Goal: Task Accomplishment & Management: Use online tool/utility

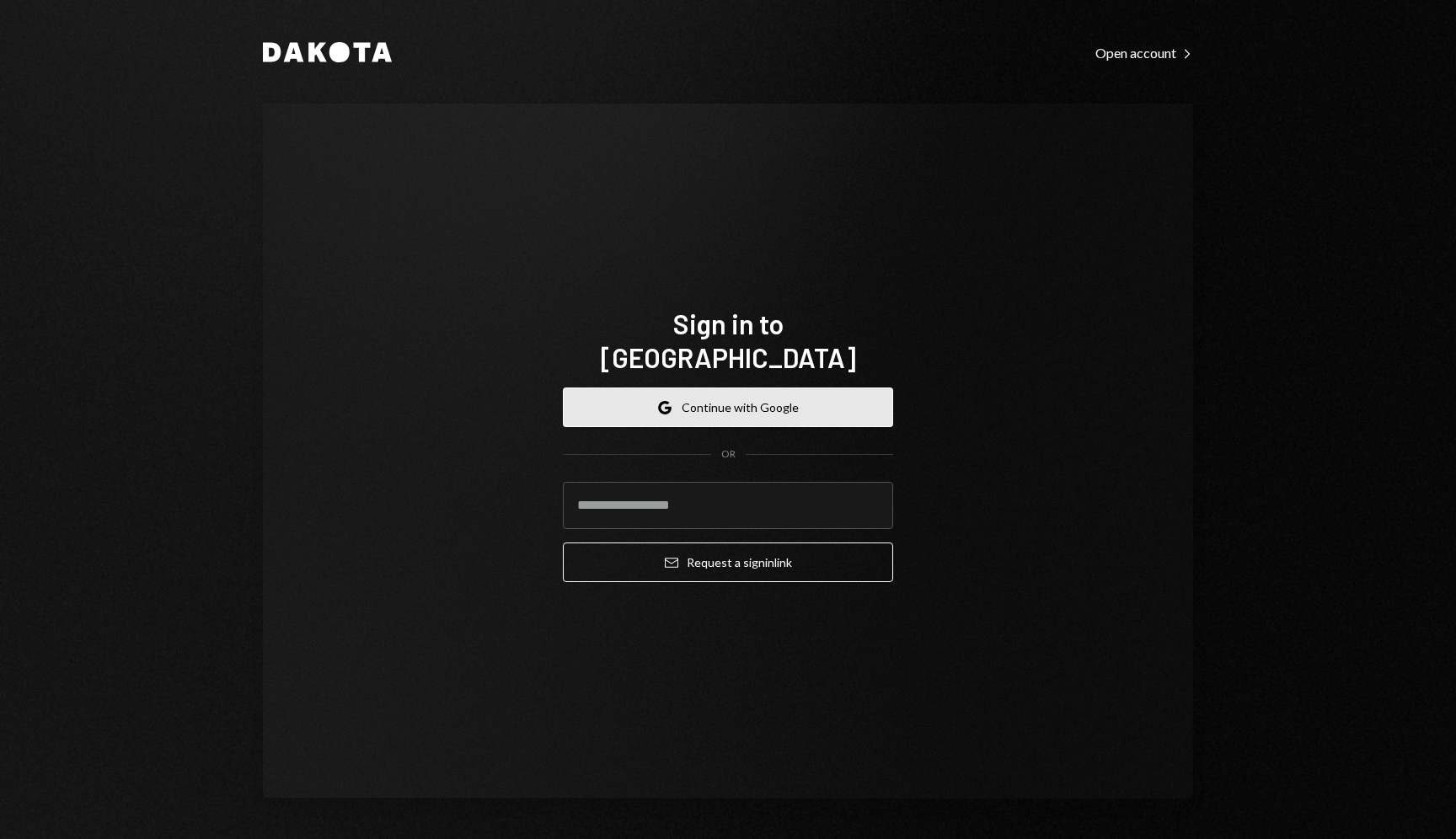
click at [747, 387] on button "Google Continue with Google" at bounding box center [728, 407] width 330 height 40
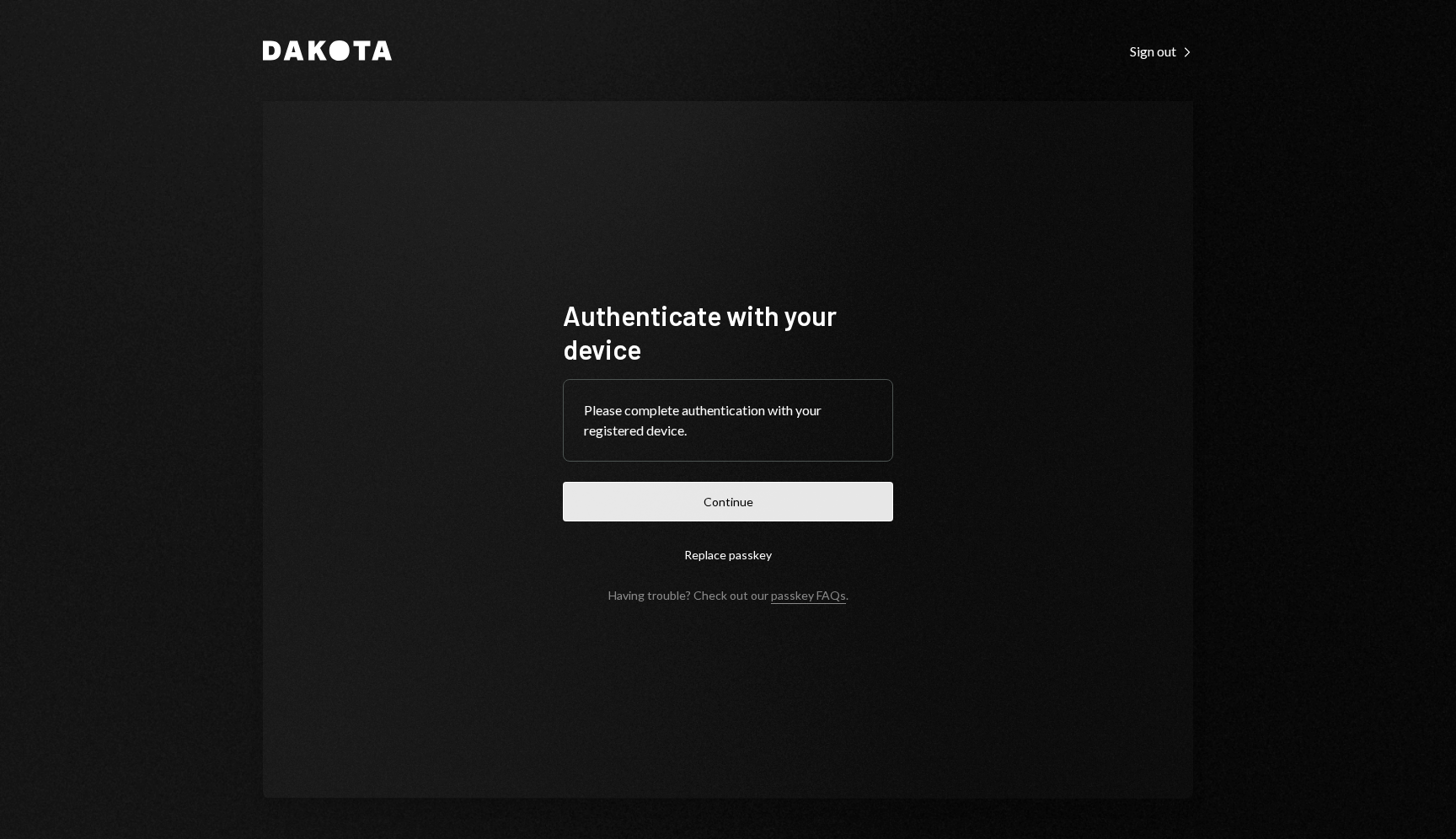
click at [735, 495] on button "Continue" at bounding box center [728, 502] width 330 height 40
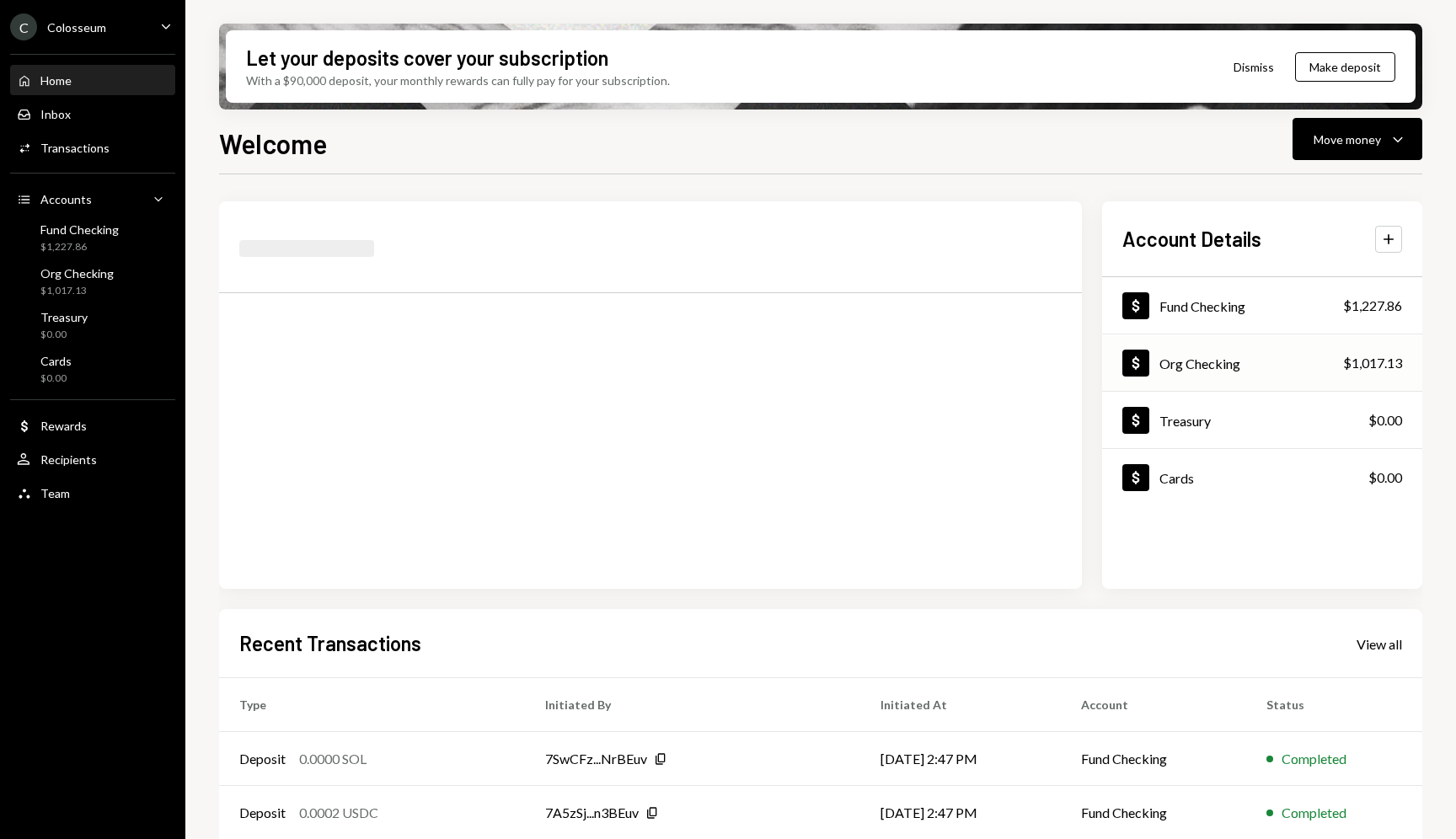
click at [1200, 369] on div "Org Checking" at bounding box center [1200, 363] width 81 height 16
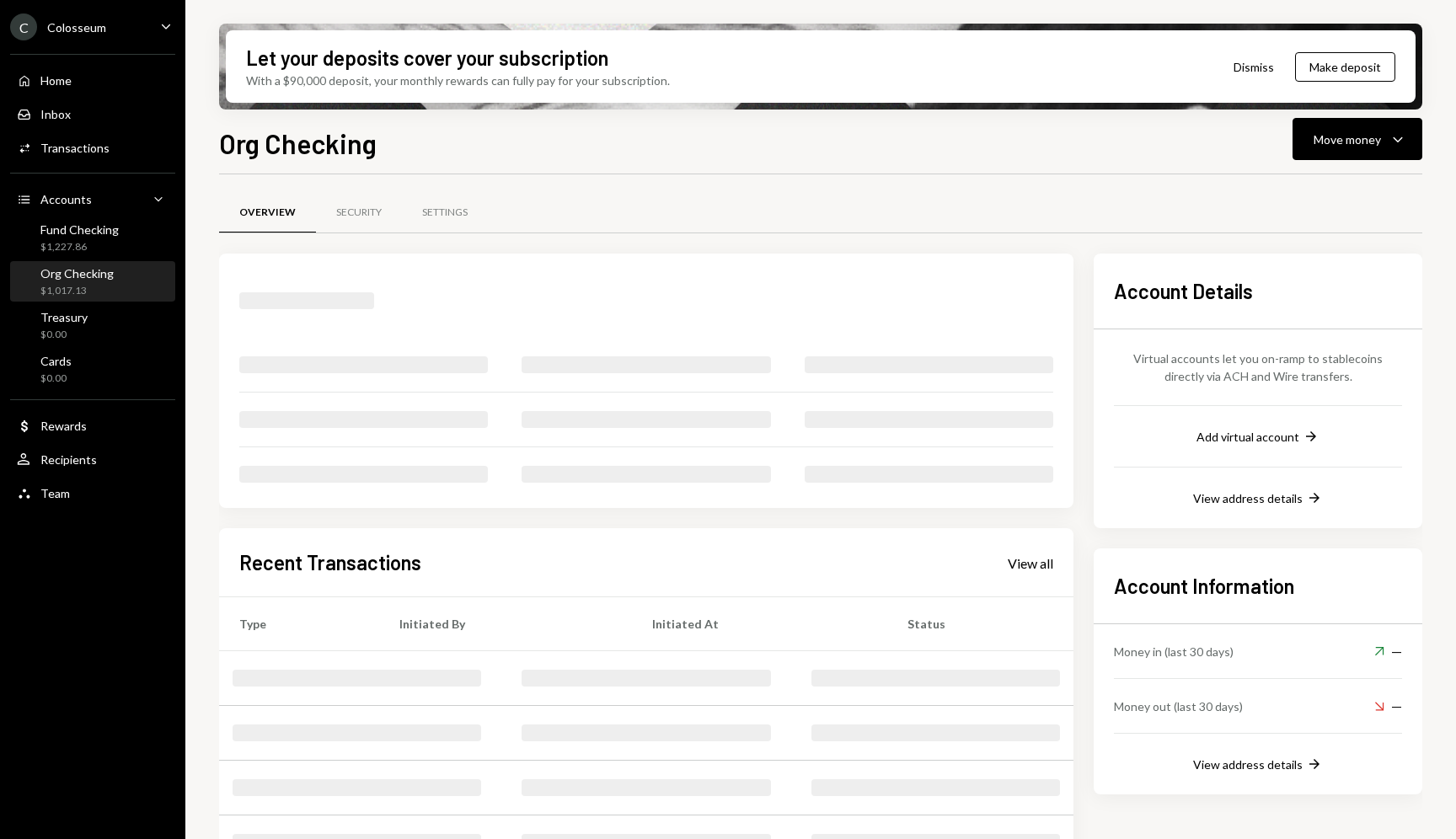
scroll to position [92, 0]
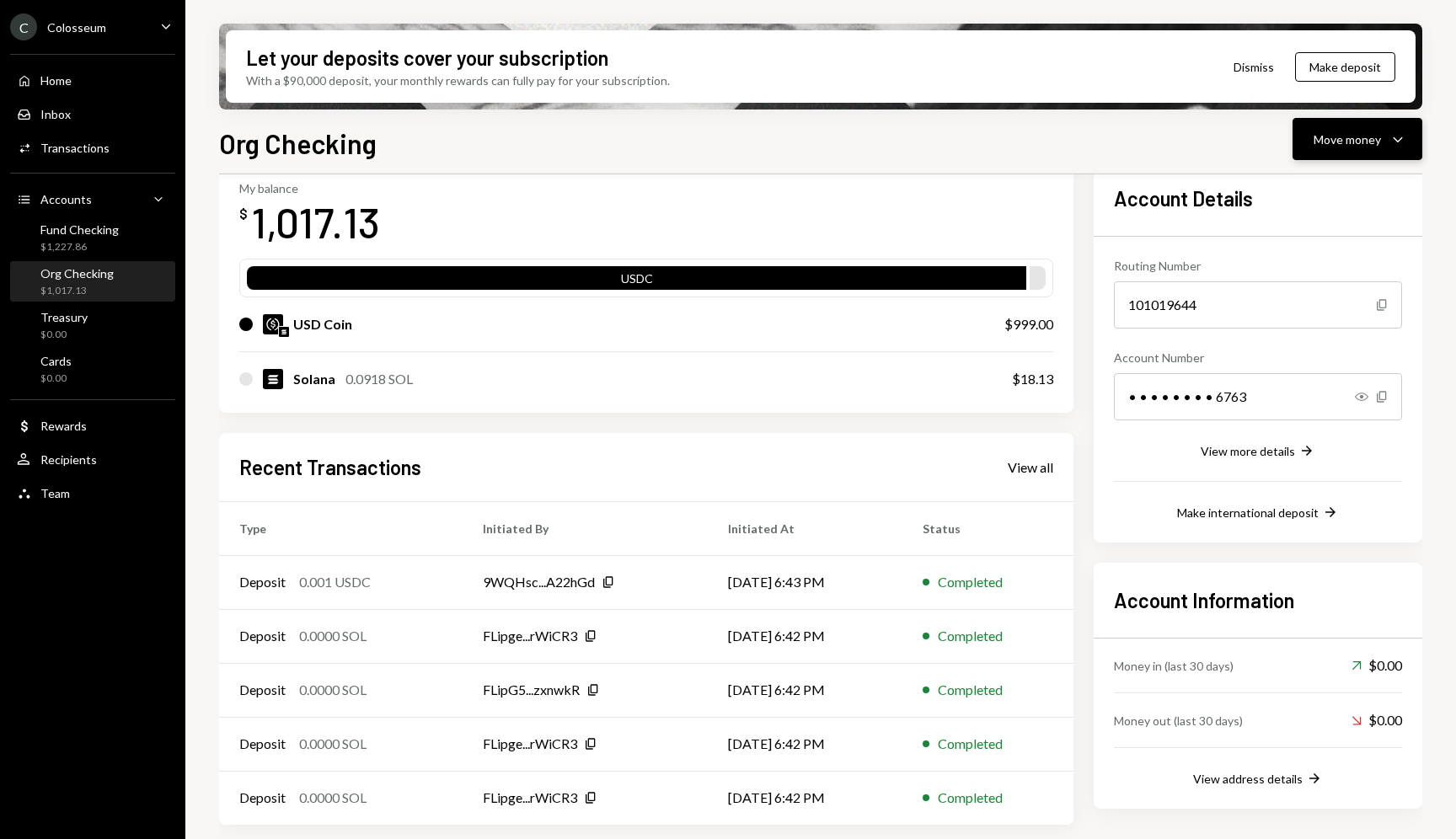
click at [1356, 132] on div "Move money" at bounding box center [1347, 140] width 67 height 18
click at [1310, 271] on div "Deposit" at bounding box center [1344, 266] width 123 height 18
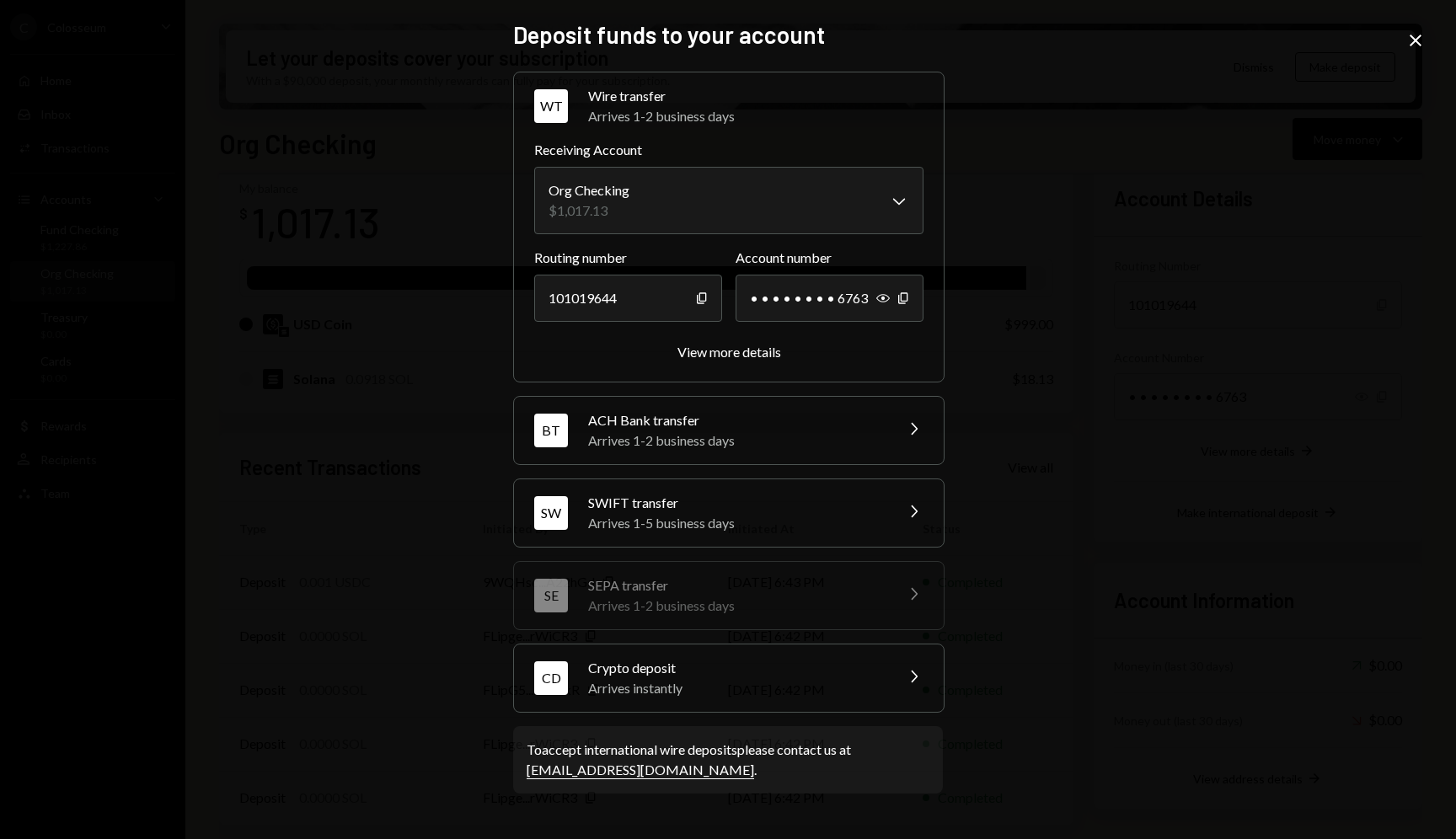
click at [655, 678] on div "Arrives instantly" at bounding box center [736, 687] width 295 height 20
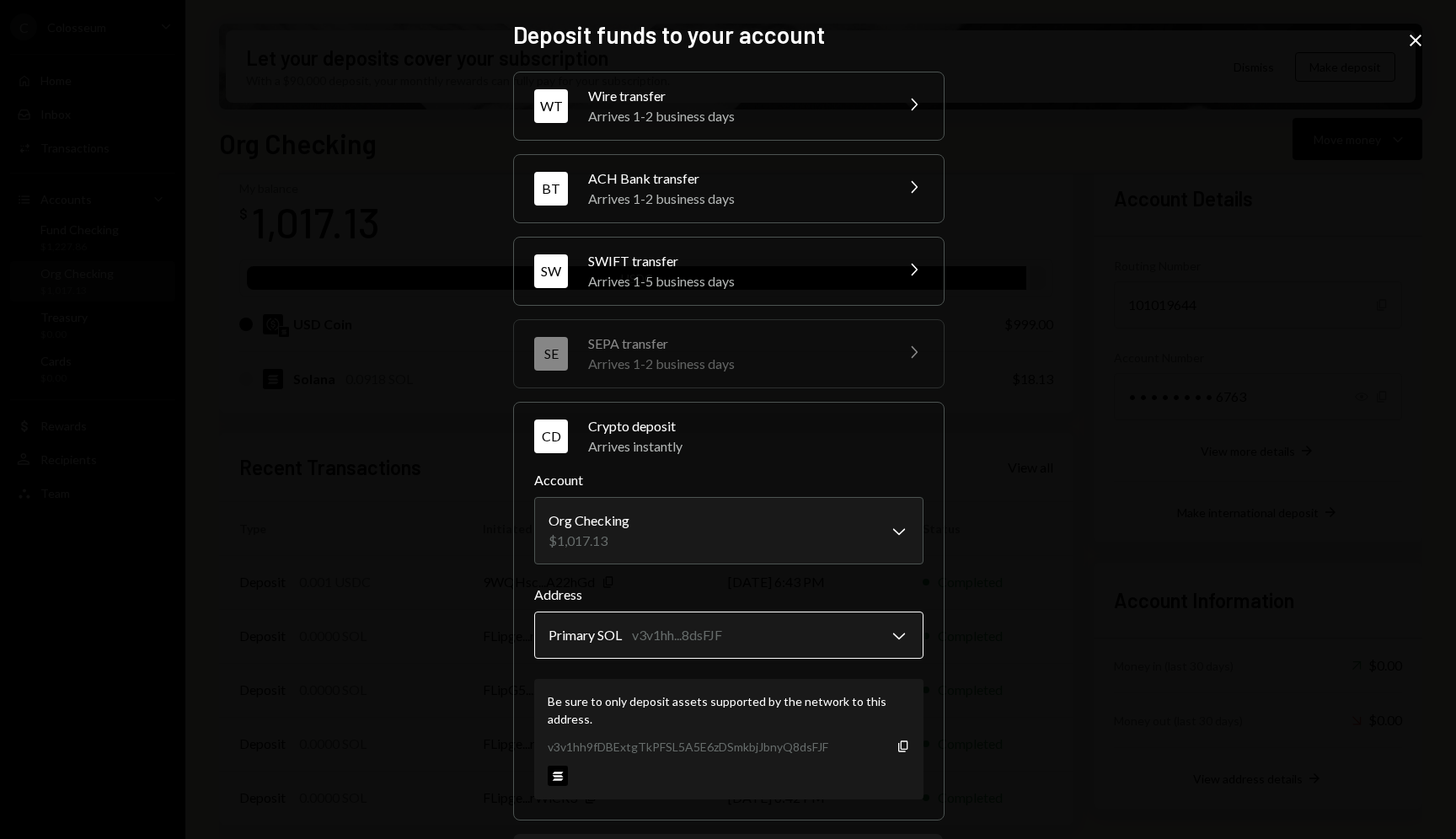
click at [896, 638] on body "C Colosseum Caret Down Home Home Inbox Inbox Activities Transactions Accounts A…" at bounding box center [728, 420] width 1456 height 839
click at [718, 640] on body "C Colosseum Caret Down Home Home Inbox Inbox Activities Transactions Accounts A…" at bounding box center [728, 420] width 1456 height 839
click at [897, 744] on icon "Copy" at bounding box center [903, 747] width 13 height 13
